Goal: Find specific fact: Find specific fact

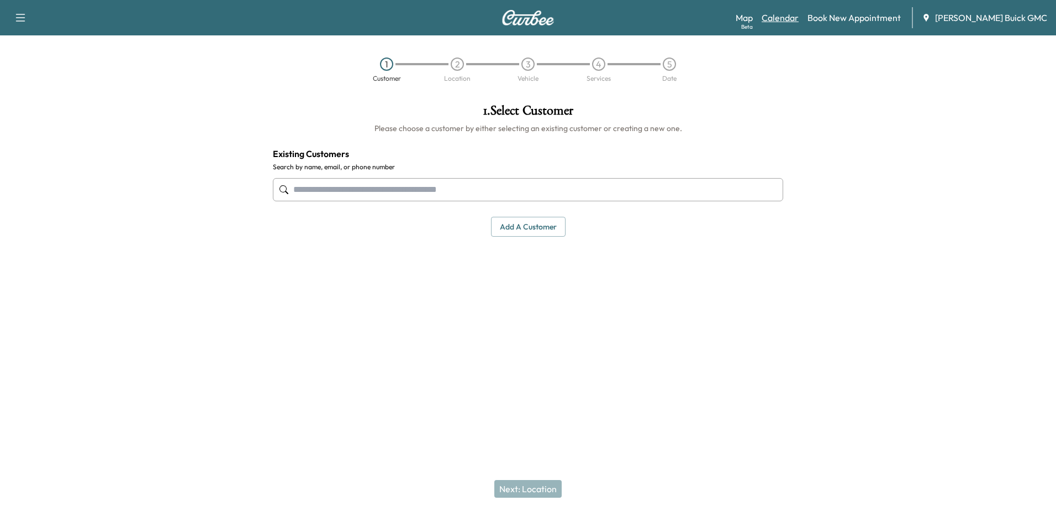
click at [799, 16] on link "Calendar" at bounding box center [780, 17] width 37 height 13
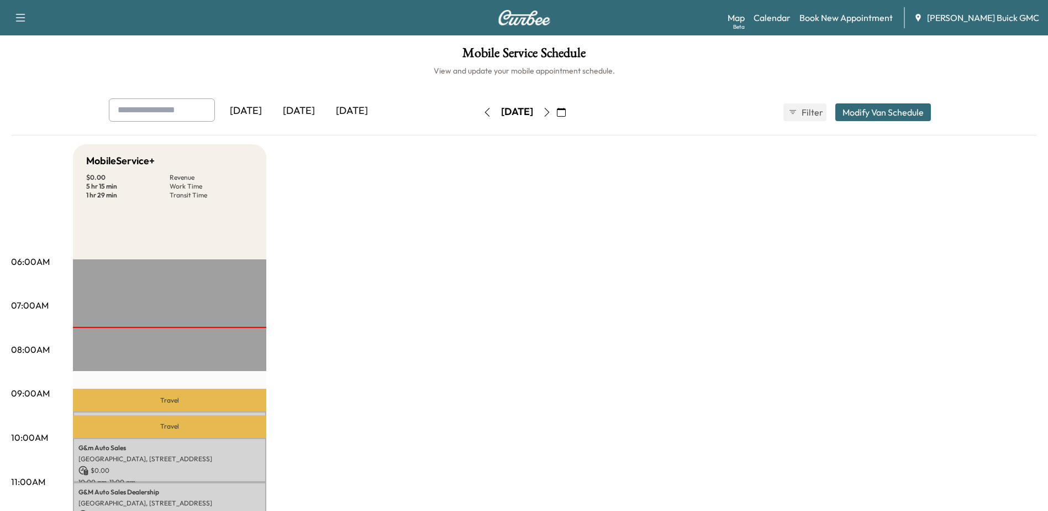
click at [571, 112] on button "button" at bounding box center [561, 112] width 19 height 18
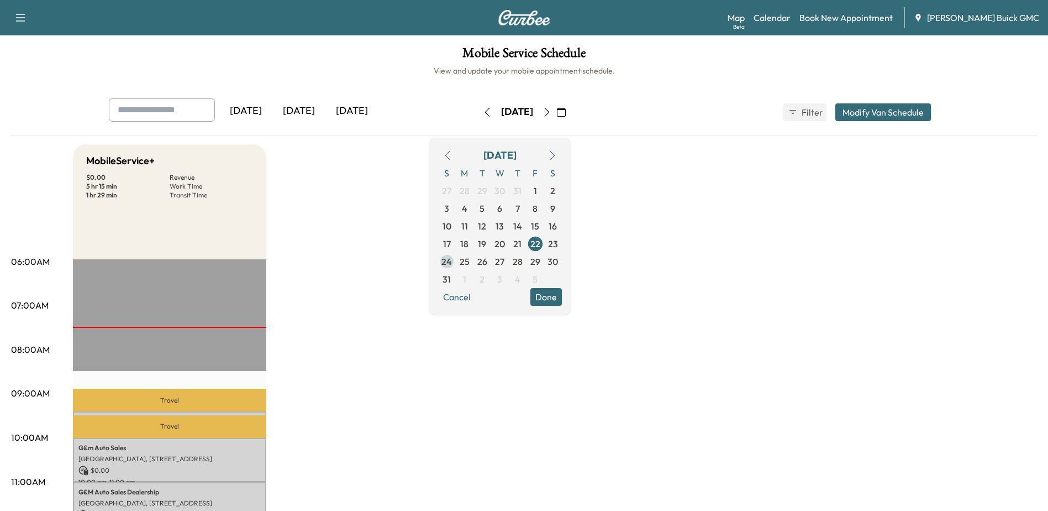
click at [473, 263] on span "25" at bounding box center [465, 261] width 18 height 18
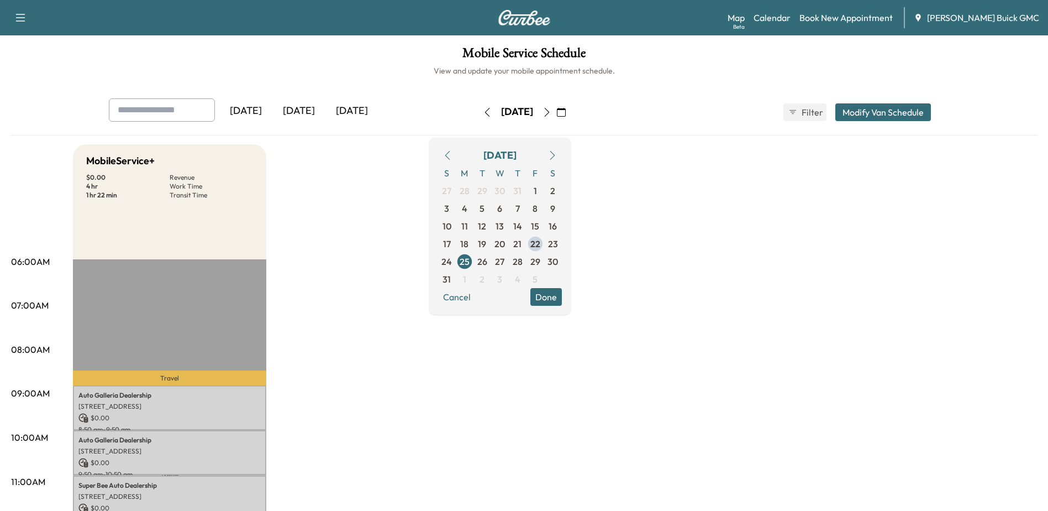
click at [566, 111] on icon "button" at bounding box center [561, 112] width 9 height 9
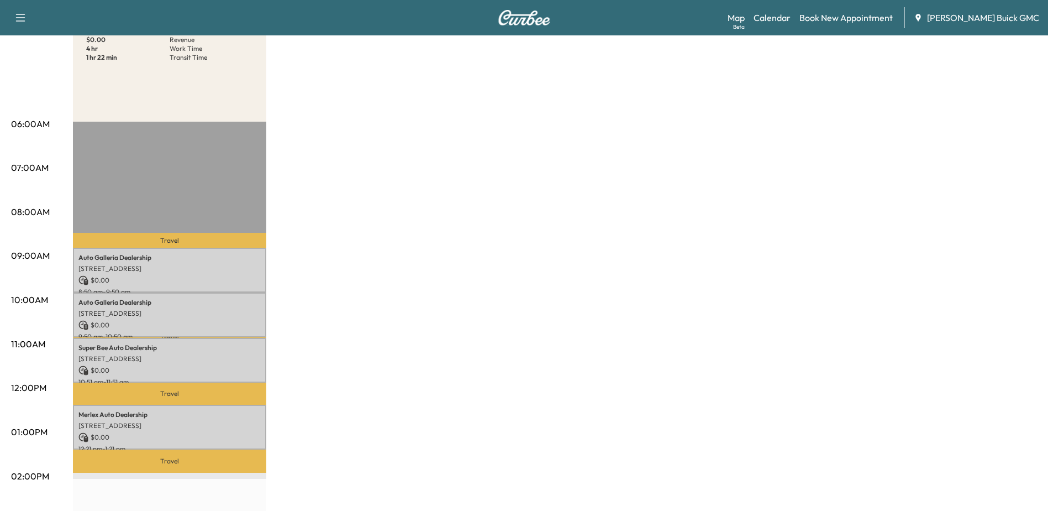
scroll to position [221, 0]
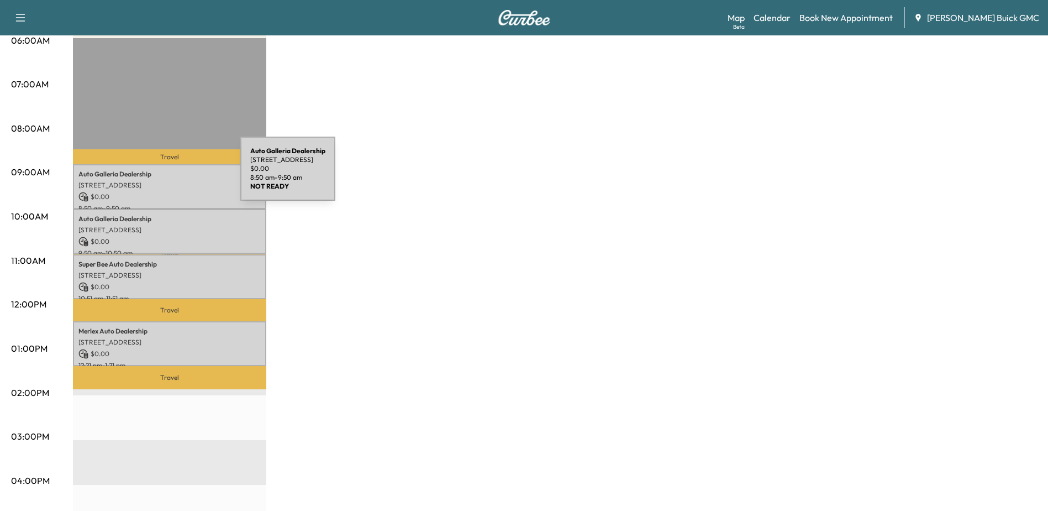
click at [157, 175] on p "Auto Galleria Dealership" at bounding box center [169, 174] width 182 height 9
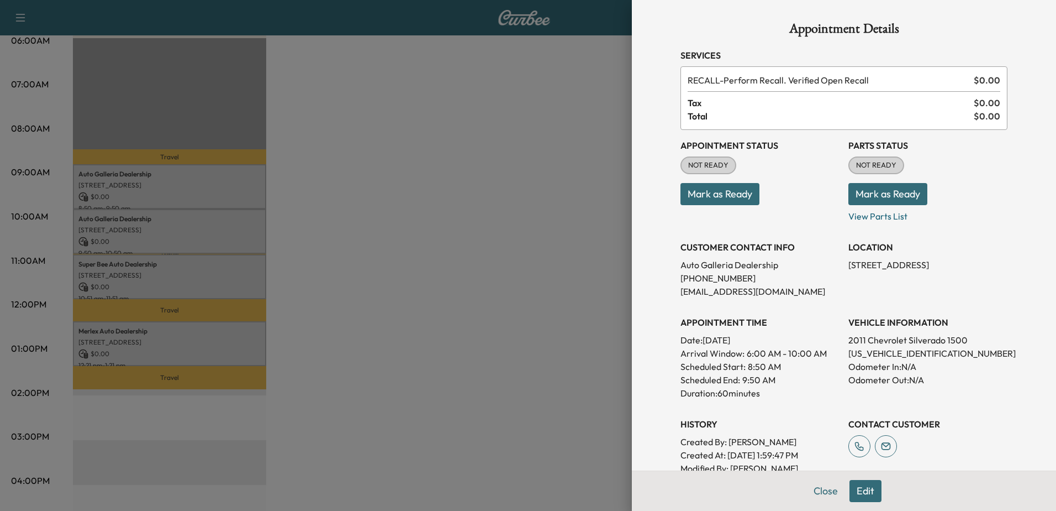
click at [186, 237] on div at bounding box center [528, 255] width 1056 height 511
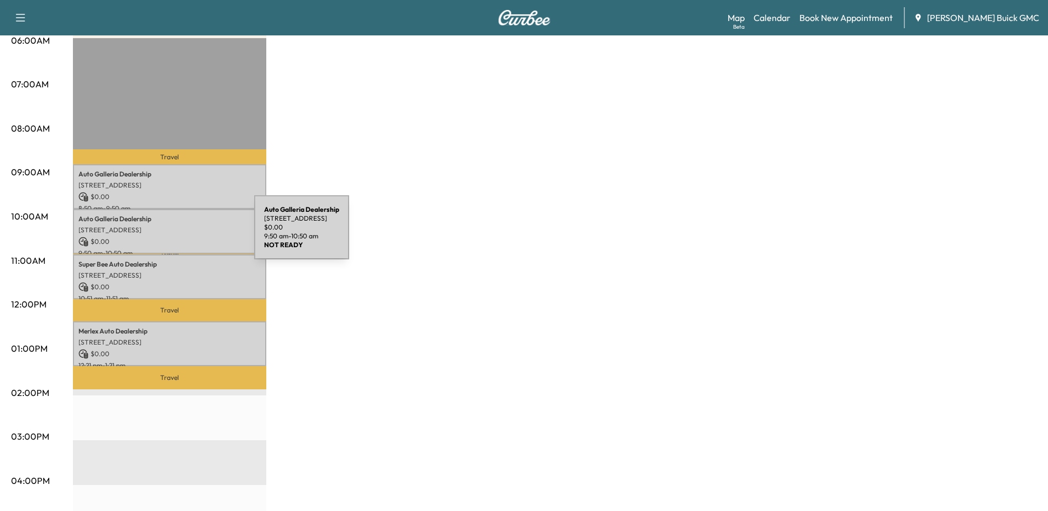
click at [171, 234] on div "Auto Galleria Dealership [STREET_ADDRESS] $ 0.00 9:50 am - 10:50 am" at bounding box center [169, 231] width 193 height 45
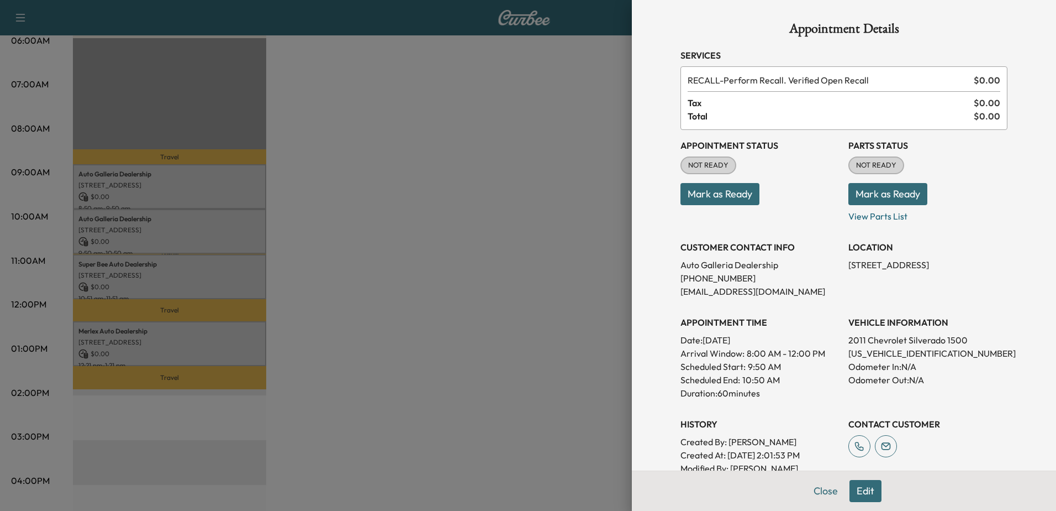
click at [167, 270] on div at bounding box center [528, 255] width 1056 height 511
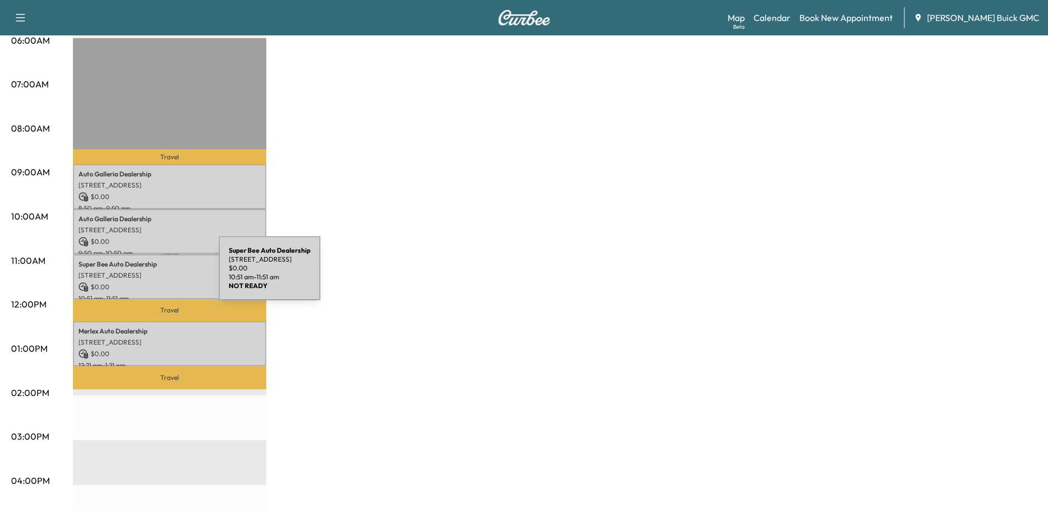
click at [136, 275] on p "[STREET_ADDRESS]" at bounding box center [169, 275] width 182 height 9
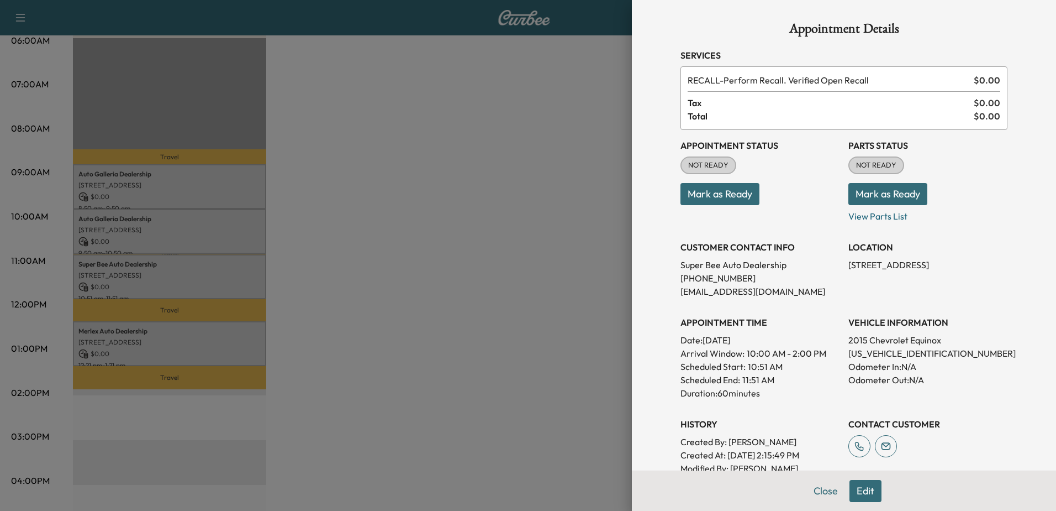
click at [152, 350] on div at bounding box center [528, 255] width 1056 height 511
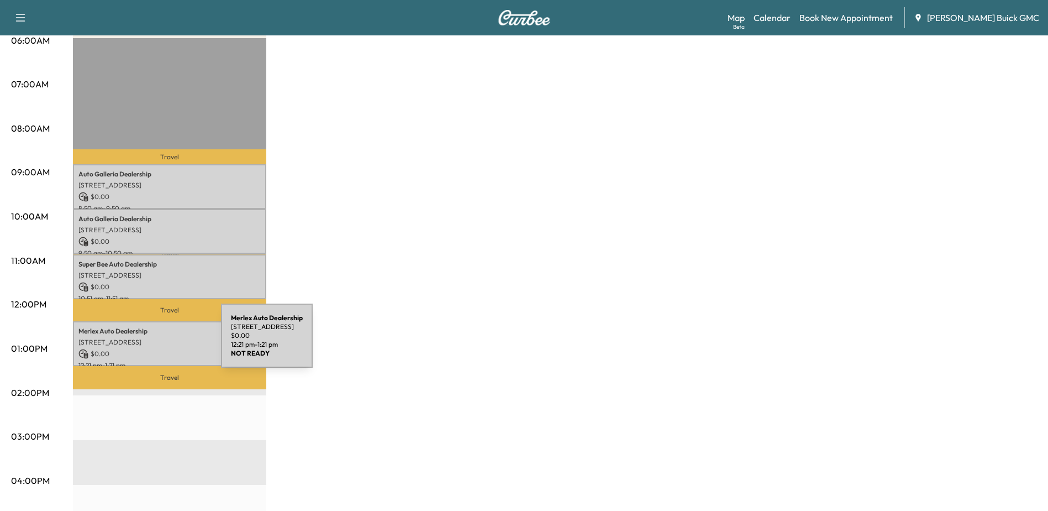
click at [138, 342] on p "[STREET_ADDRESS]" at bounding box center [169, 342] width 182 height 9
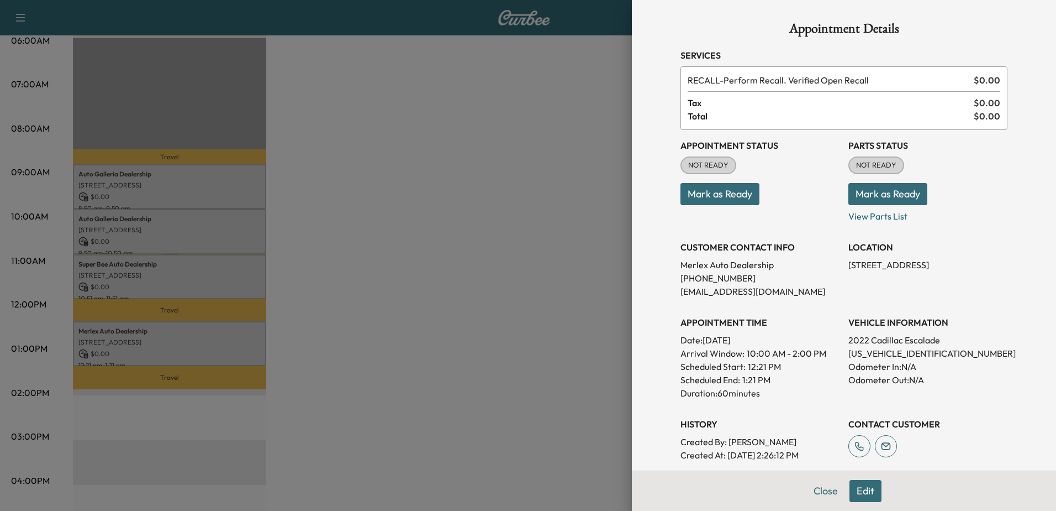
click at [122, 391] on div at bounding box center [528, 255] width 1056 height 511
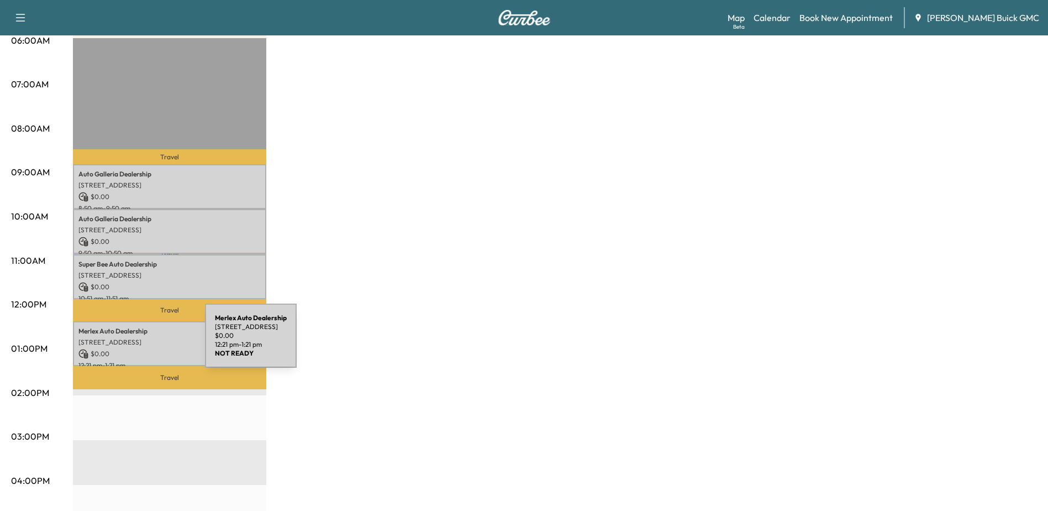
click at [123, 341] on p "[STREET_ADDRESS]" at bounding box center [169, 342] width 182 height 9
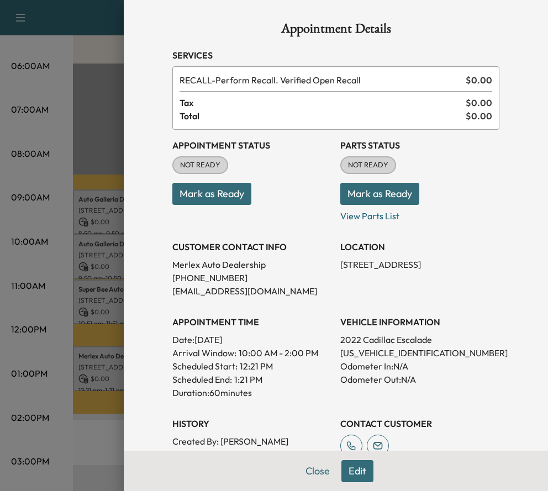
click at [48, 164] on div at bounding box center [274, 245] width 548 height 491
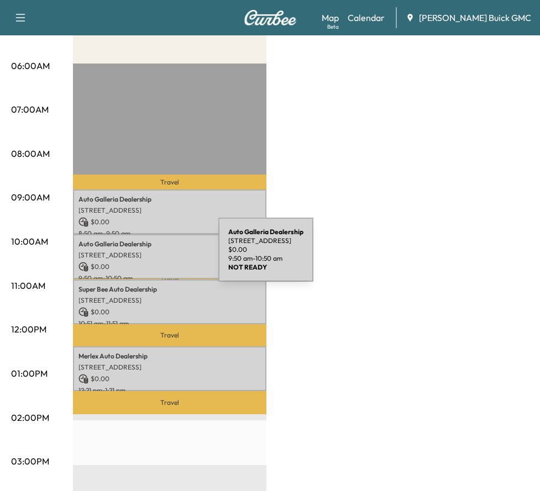
click at [135, 256] on p "[STREET_ADDRESS]" at bounding box center [169, 255] width 182 height 9
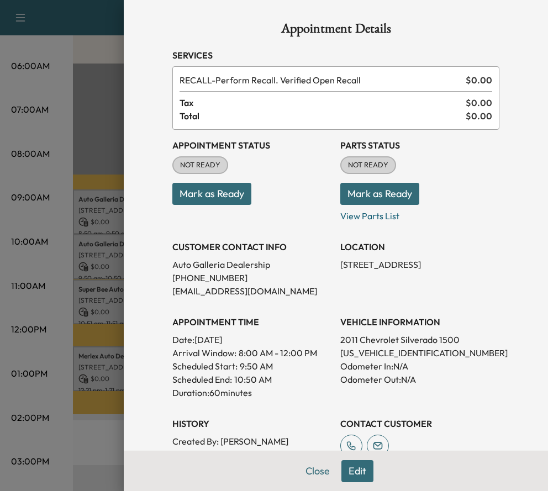
click at [398, 348] on p "[US_VEHICLE_IDENTIFICATION_NUMBER]" at bounding box center [419, 352] width 159 height 13
copy p "[US_VEHICLE_IDENTIFICATION_NUMBER]"
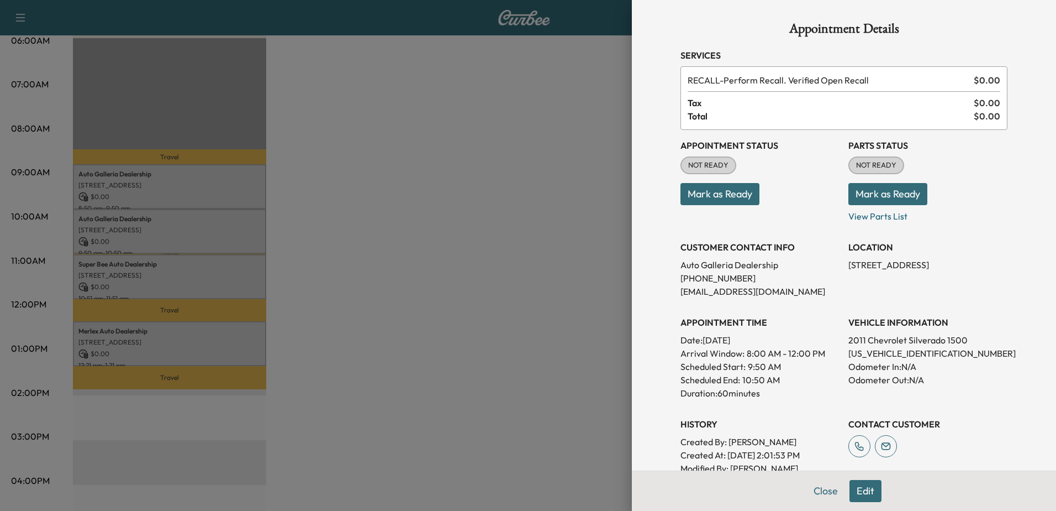
click at [474, 298] on div at bounding box center [528, 255] width 1056 height 511
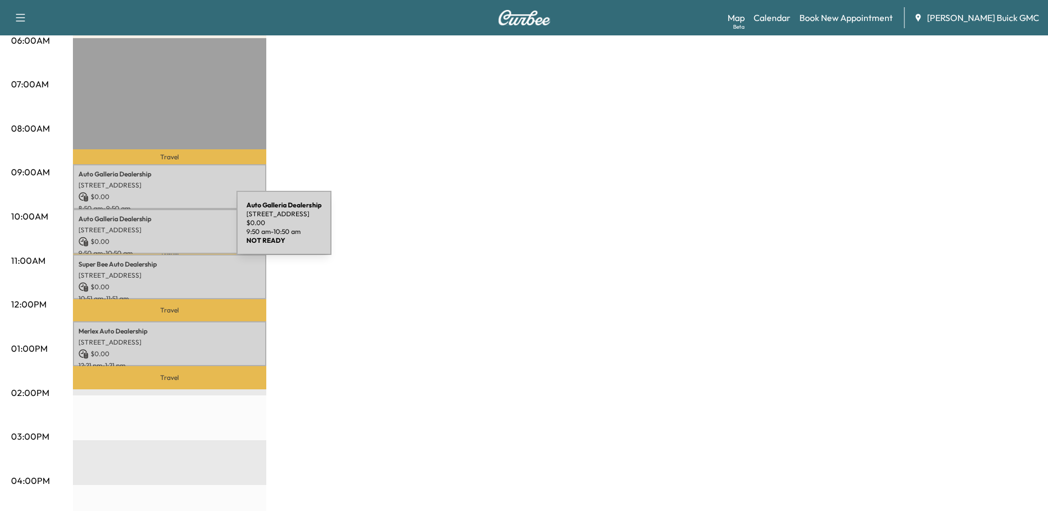
click at [154, 229] on p "[STREET_ADDRESS]" at bounding box center [169, 229] width 182 height 9
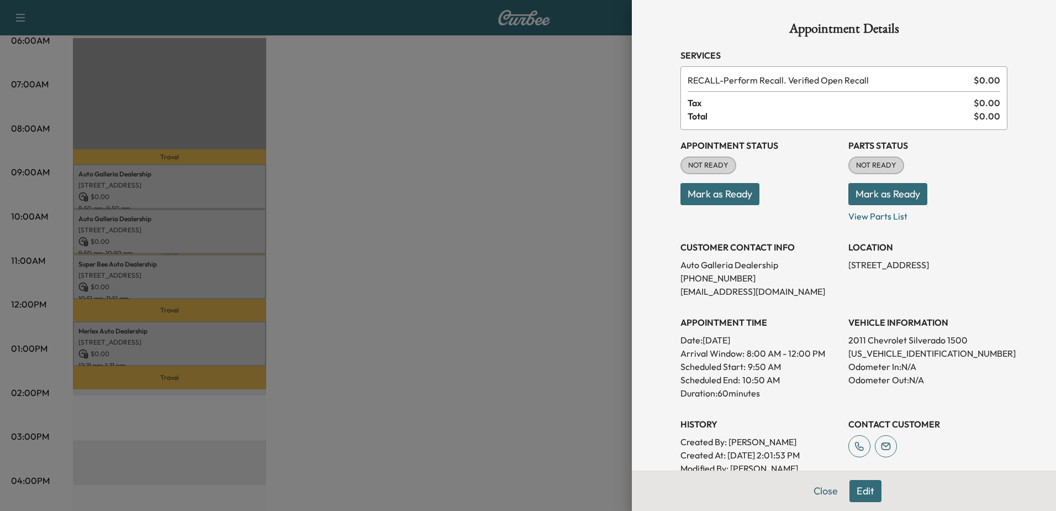
click at [392, 225] on div at bounding box center [528, 255] width 1056 height 511
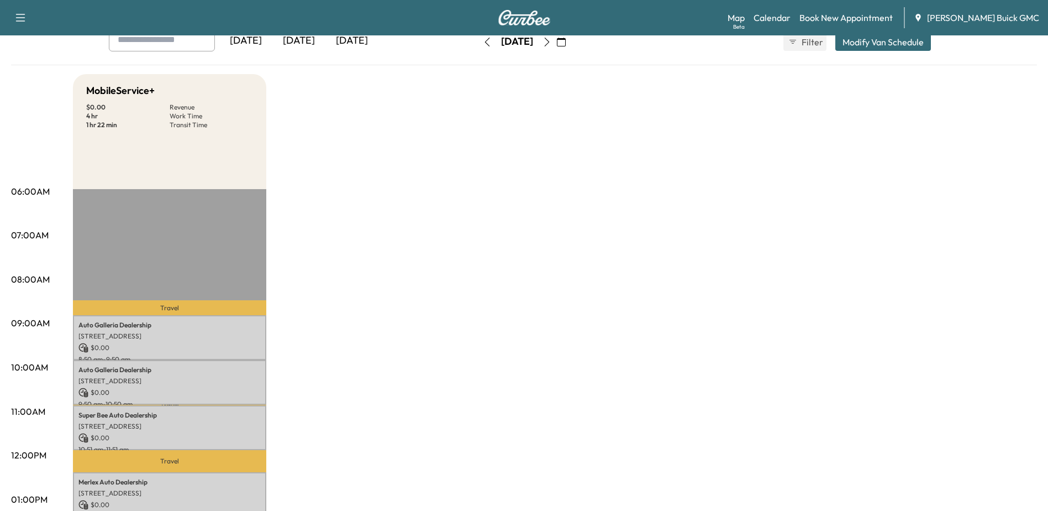
scroll to position [0, 0]
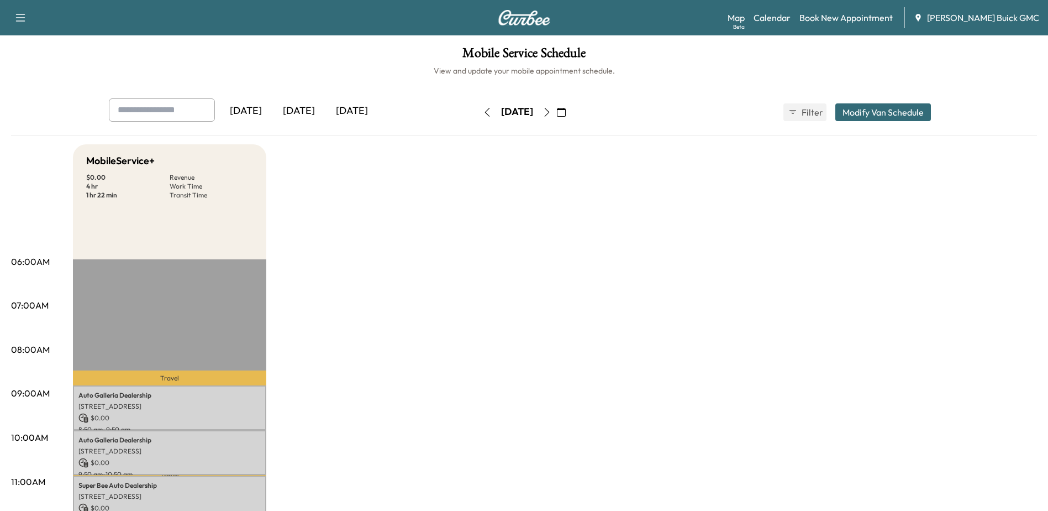
click at [483, 113] on icon "button" at bounding box center [487, 112] width 9 height 9
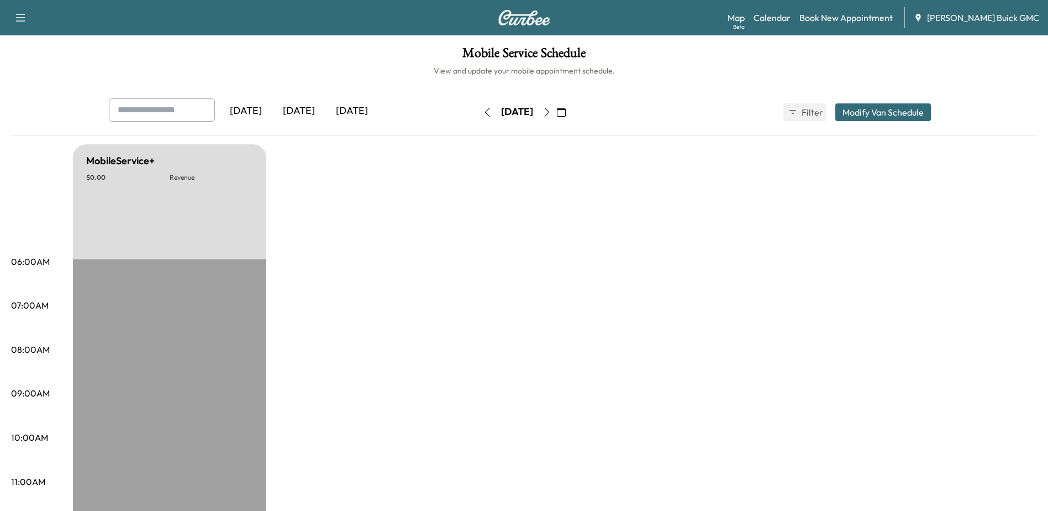
click at [298, 112] on div "[DATE]" at bounding box center [298, 110] width 53 height 25
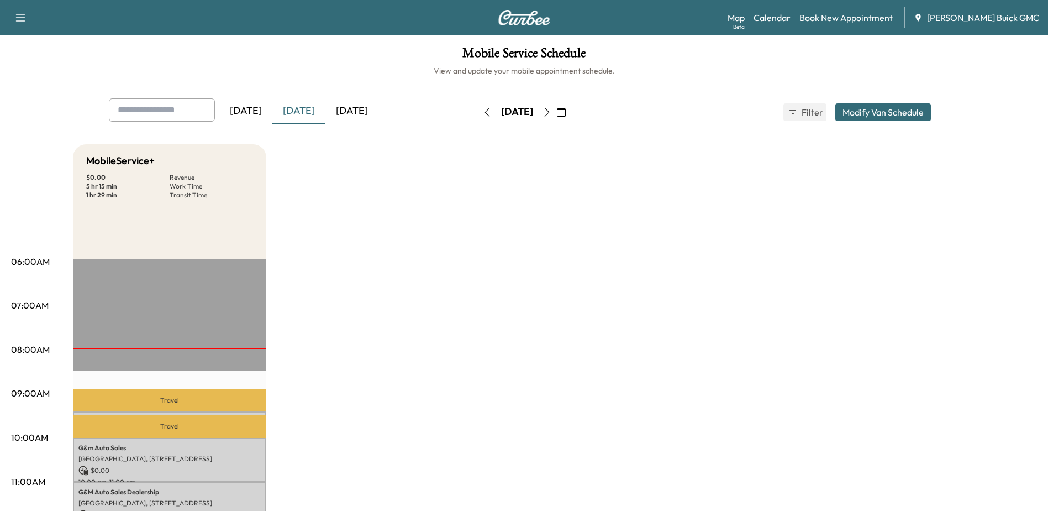
click at [483, 108] on icon "button" at bounding box center [487, 112] width 9 height 9
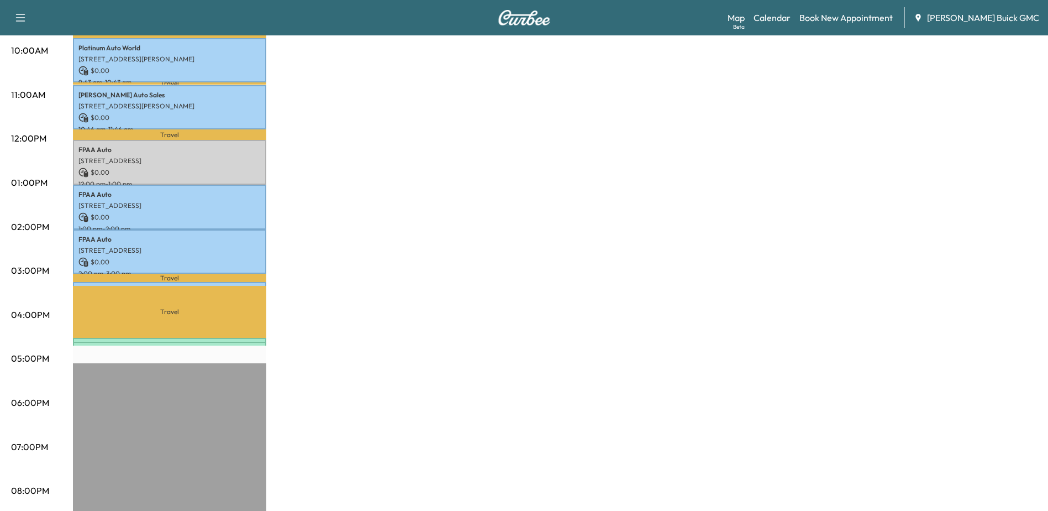
scroll to position [55, 0]
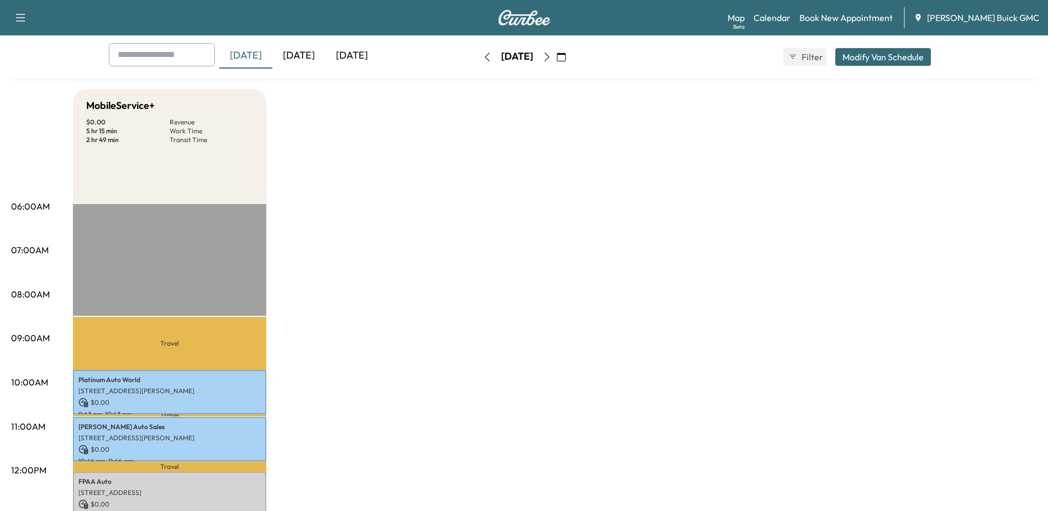
click at [551, 60] on icon "button" at bounding box center [547, 56] width 9 height 9
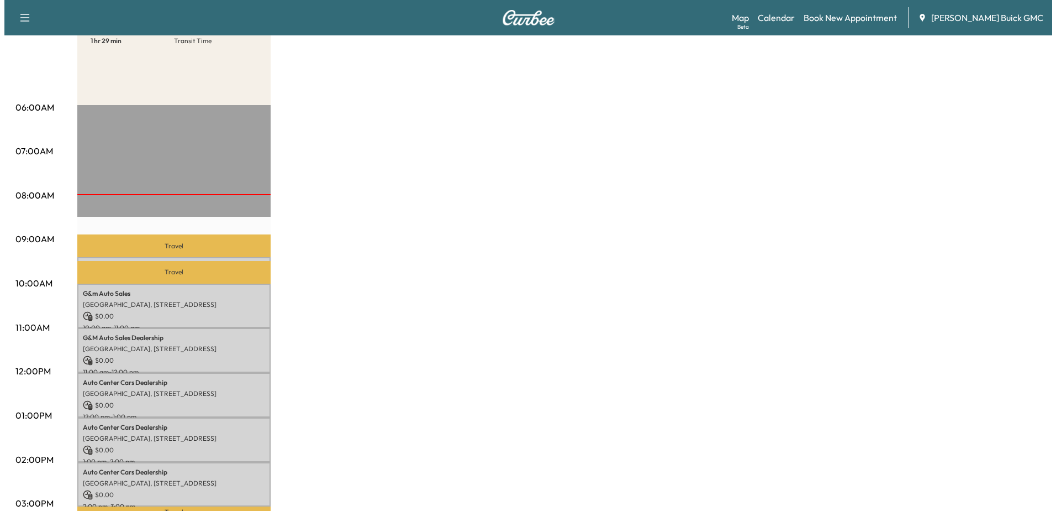
scroll to position [332, 0]
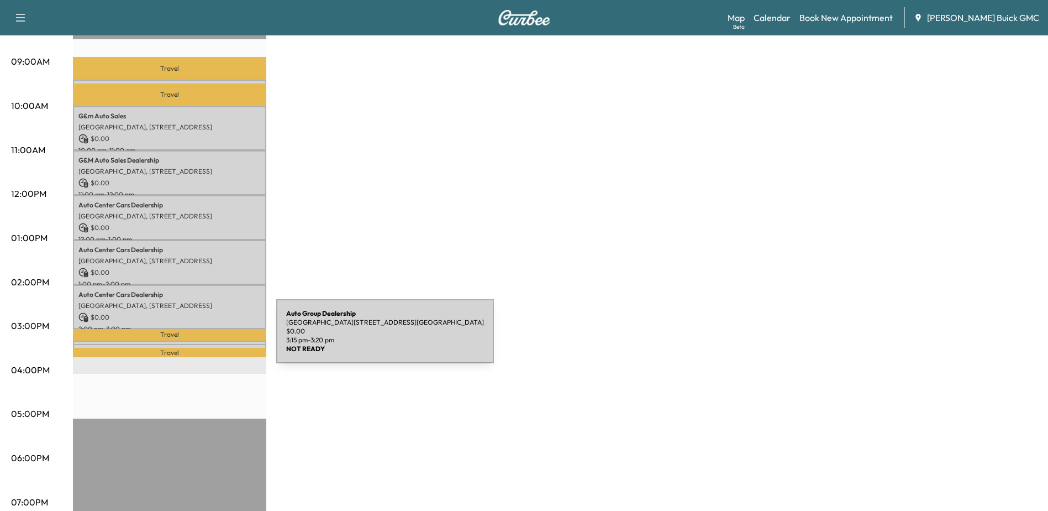
click at [193, 340] on div "Auto Group [GEOGRAPHIC_DATA][STREET_ADDRESS][GEOGRAPHIC_DATA] $ 0.00 3:15 pm - …" at bounding box center [169, 345] width 193 height 11
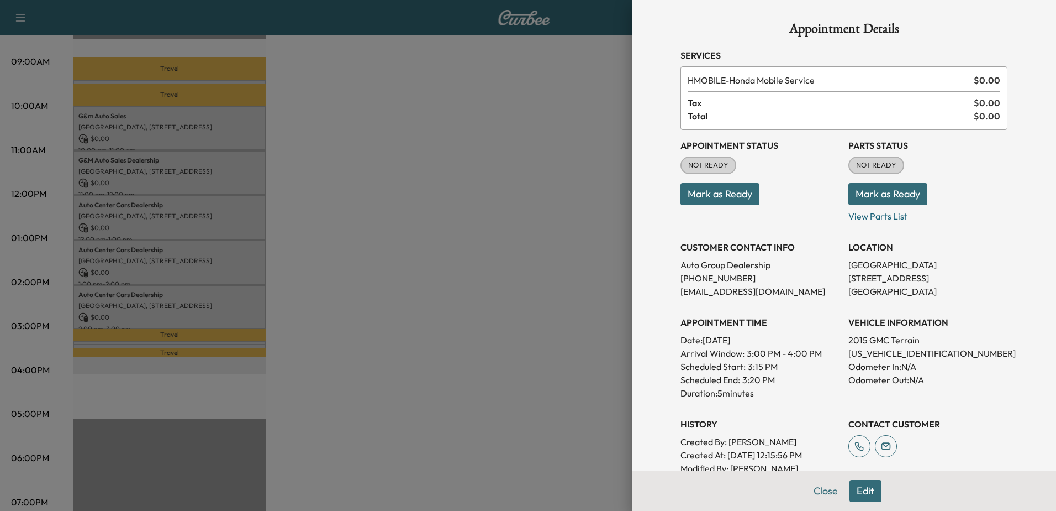
click at [192, 341] on div at bounding box center [528, 255] width 1056 height 511
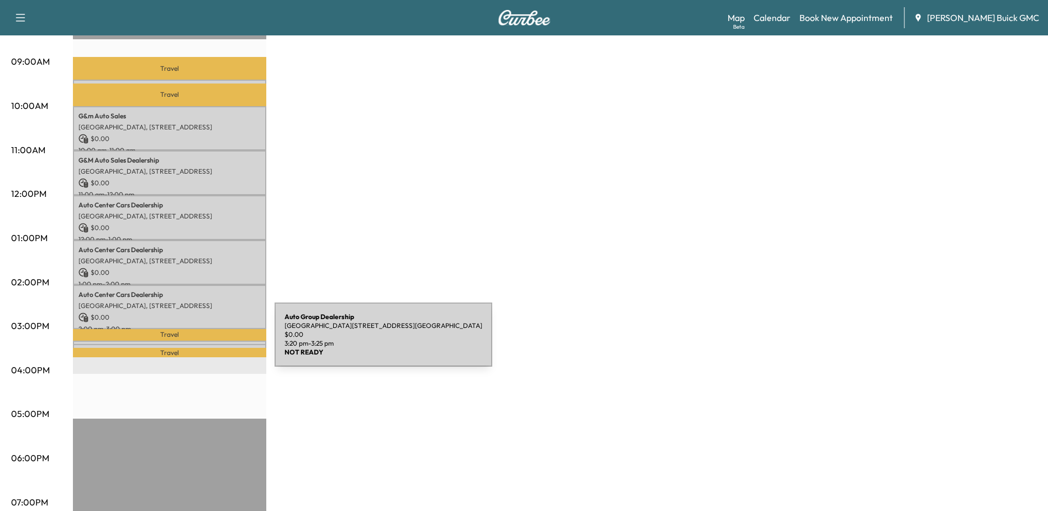
click at [192, 344] on div "Auto Group [GEOGRAPHIC_DATA][STREET_ADDRESS][GEOGRAPHIC_DATA] $ 0.00 3:20 pm - …" at bounding box center [169, 349] width 193 height 11
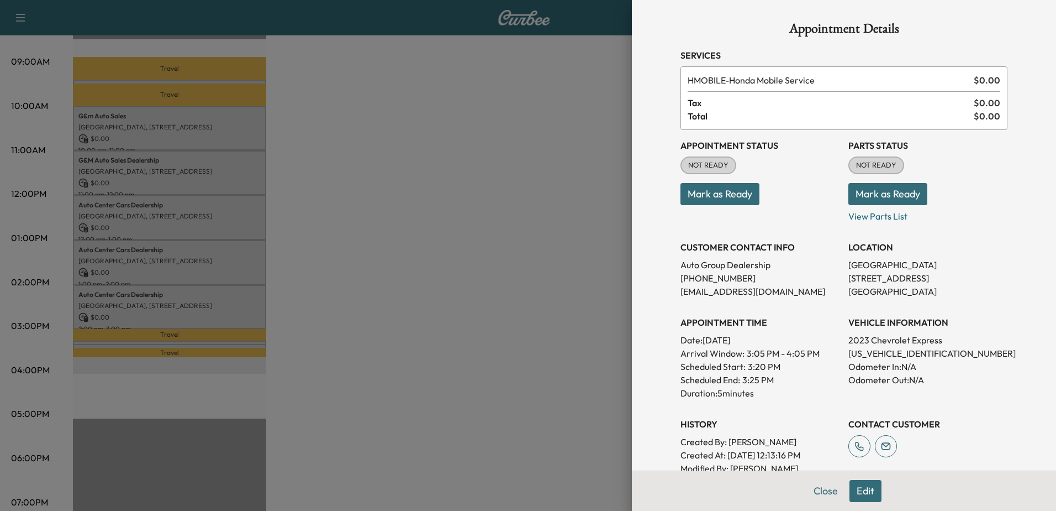
click at [908, 349] on p "[US_VEHICLE_IDENTIFICATION_NUMBER]" at bounding box center [928, 352] width 159 height 13
copy p "[US_VEHICLE_IDENTIFICATION_NUMBER]"
